Goal: Check status: Check status

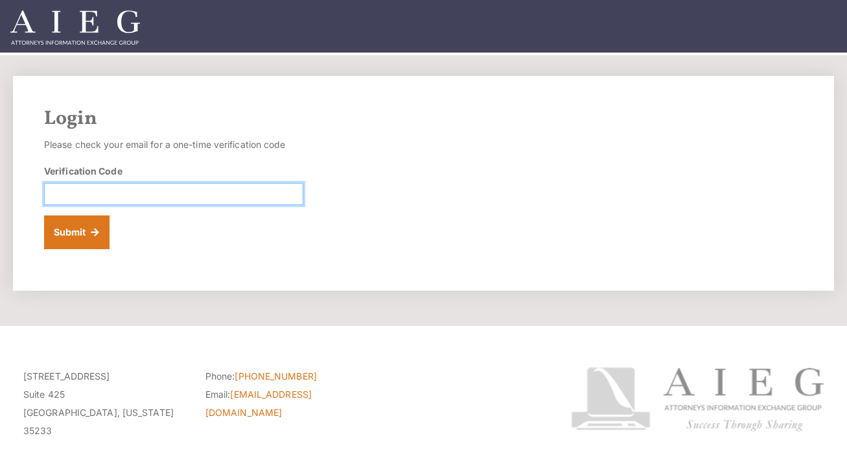
drag, startPoint x: 213, startPoint y: 196, endPoint x: 234, endPoint y: 193, distance: 21.0
click at [213, 196] on input "Verification Code" at bounding box center [173, 194] width 259 height 22
type input "937312"
click at [44, 215] on button "Submit" at bounding box center [76, 232] width 65 height 34
drag, startPoint x: 62, startPoint y: 192, endPoint x: 69, endPoint y: 186, distance: 8.7
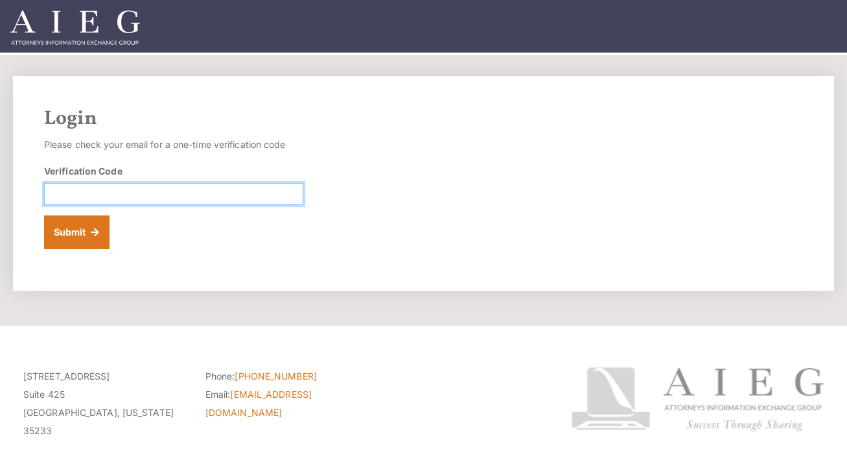
click at [62, 192] on input "Verification Code" at bounding box center [173, 194] width 259 height 22
type input "327736"
click at [44, 215] on button "Submit" at bounding box center [76, 232] width 65 height 34
